Goal: Register for event/course

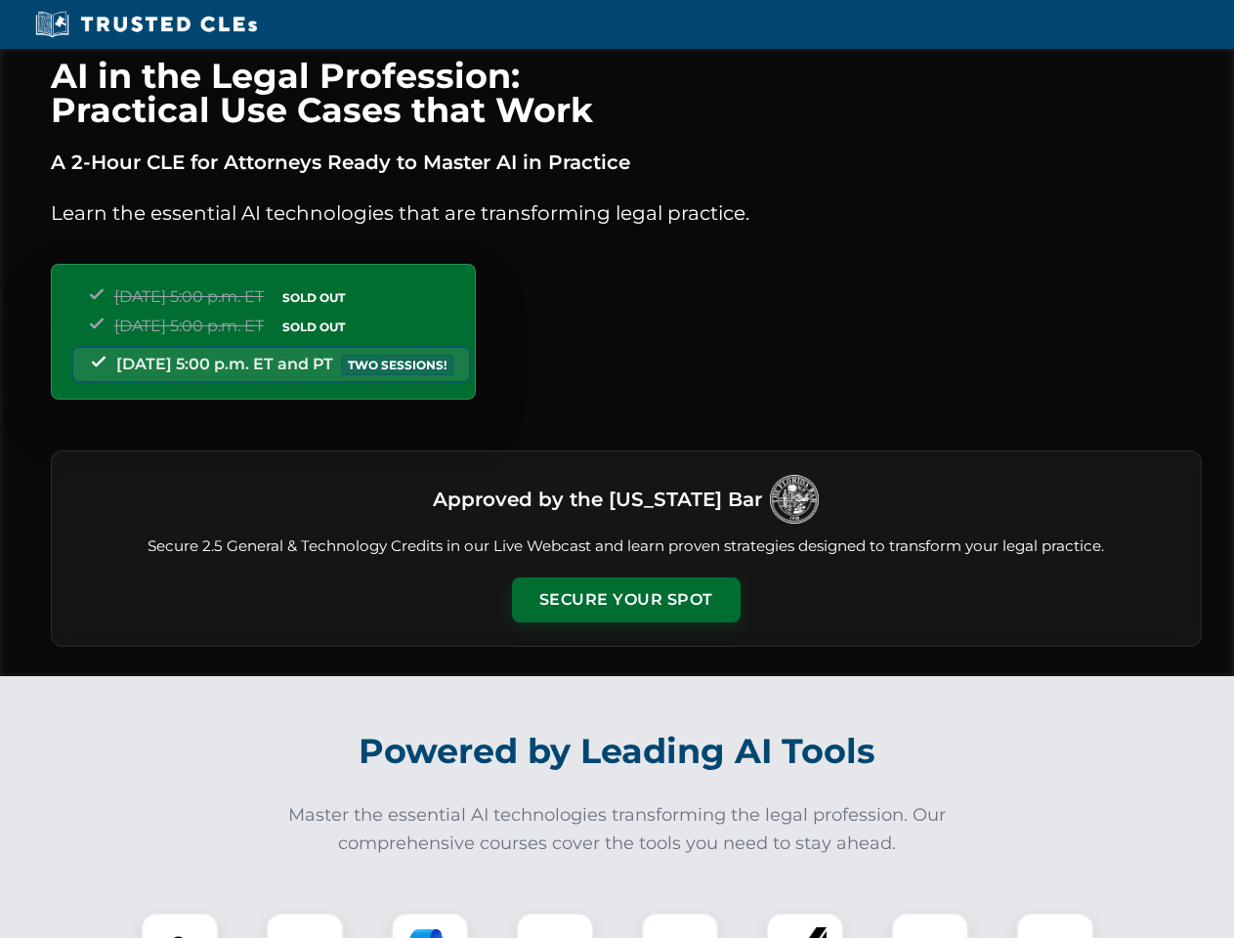
click at [625, 600] on button "Secure Your Spot" at bounding box center [626, 600] width 229 height 45
click at [180, 925] on img at bounding box center [179, 951] width 57 height 57
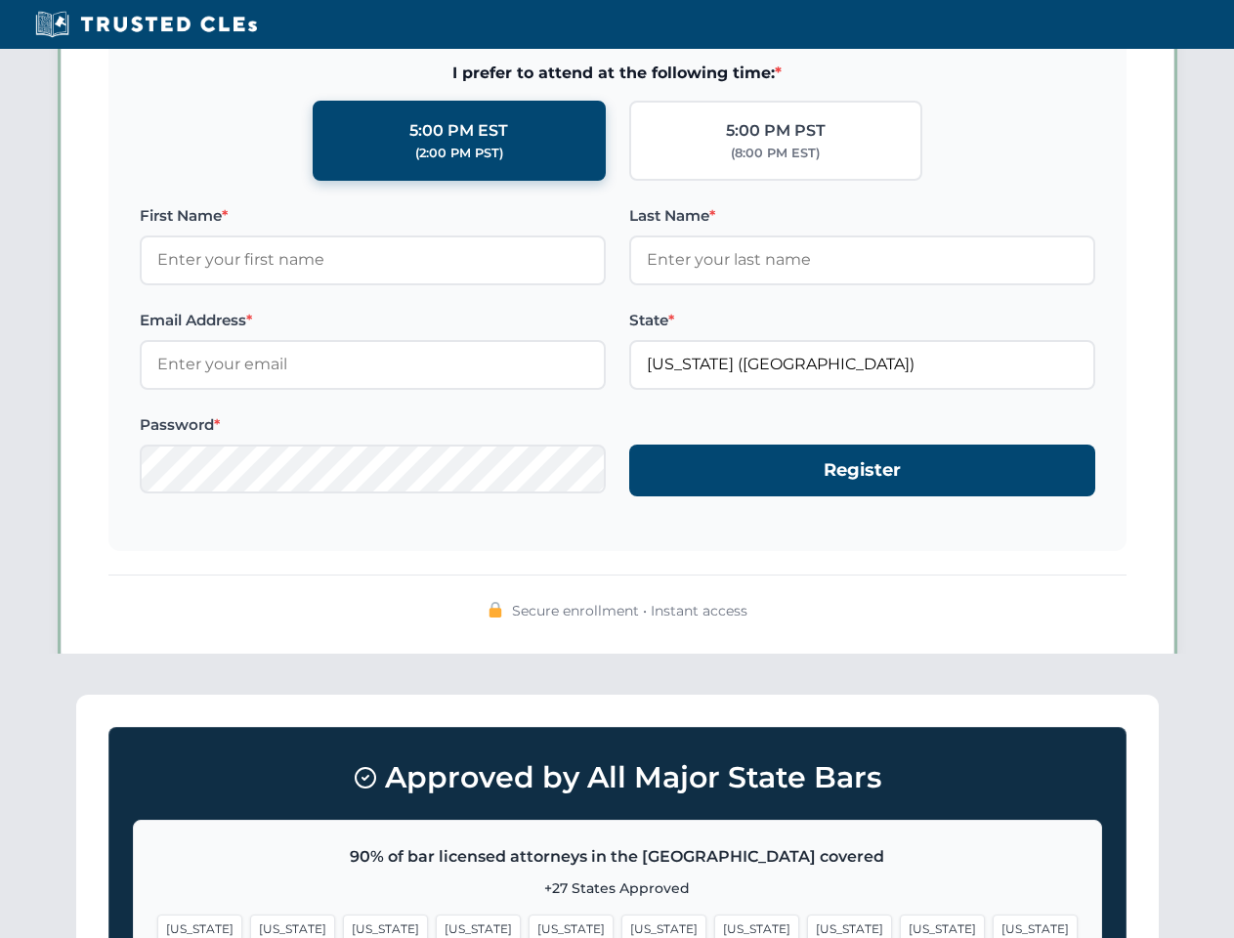
click at [714, 925] on span "[US_STATE]" at bounding box center [756, 929] width 85 height 28
click at [900, 925] on span "[US_STATE]" at bounding box center [942, 929] width 85 height 28
